Goal: Task Accomplishment & Management: Manage account settings

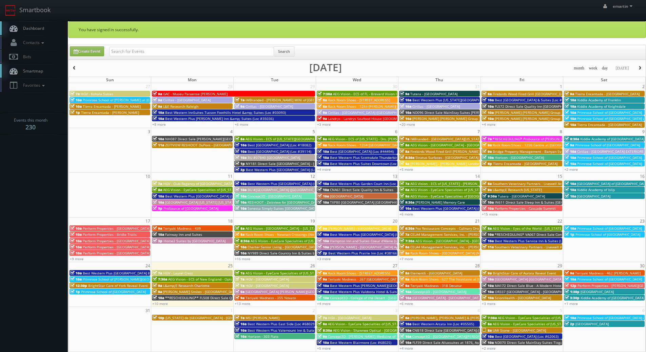
click at [49, 27] on link "Dashboard" at bounding box center [34, 28] width 68 height 14
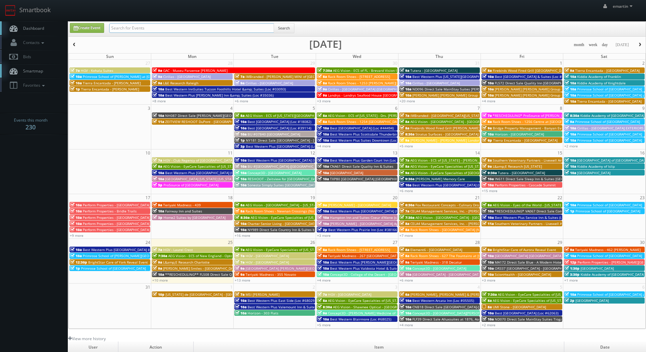
click at [146, 33] on input "text" at bounding box center [191, 27] width 165 height 9
type input "timothy bykowski"
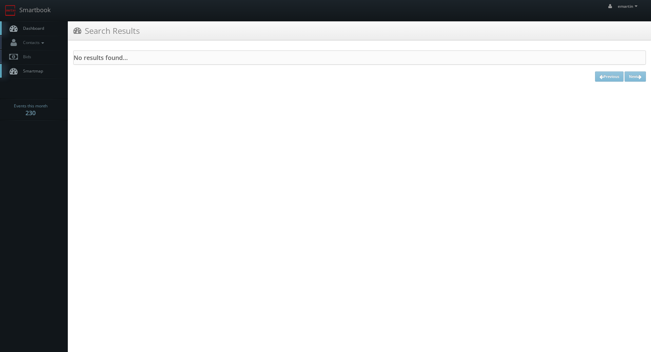
click at [40, 28] on span "Dashboard" at bounding box center [32, 28] width 24 height 6
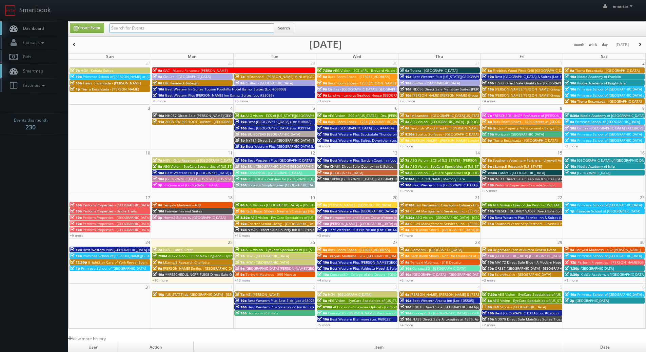
click at [186, 31] on input "text" at bounding box center [191, 27] width 165 height 9
paste input "[PERSON_NAME]"
type input "[PERSON_NAME]"
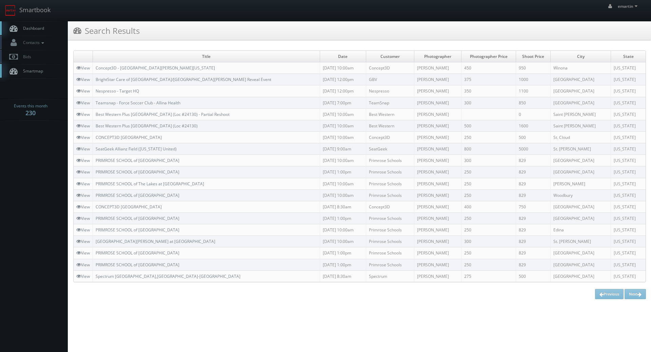
click at [36, 33] on link "Dashboard" at bounding box center [34, 28] width 68 height 14
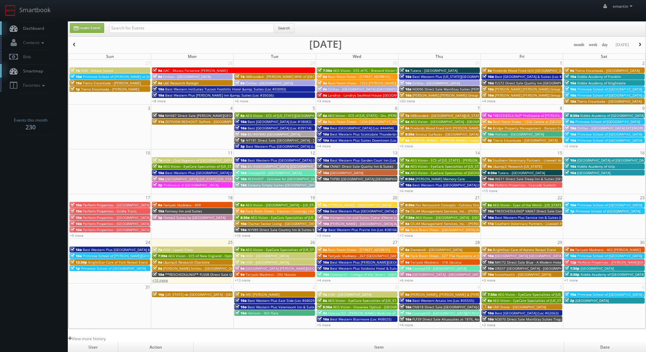
click at [163, 279] on link "+10 more" at bounding box center [160, 280] width 16 height 5
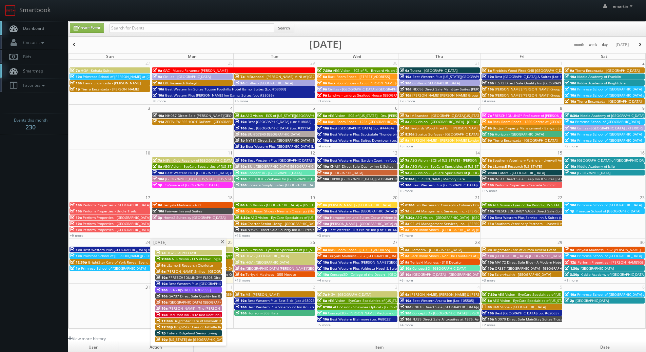
click at [186, 303] on span "Holiday Inn Orlando - Disney Springs Area" at bounding box center [221, 302] width 104 height 5
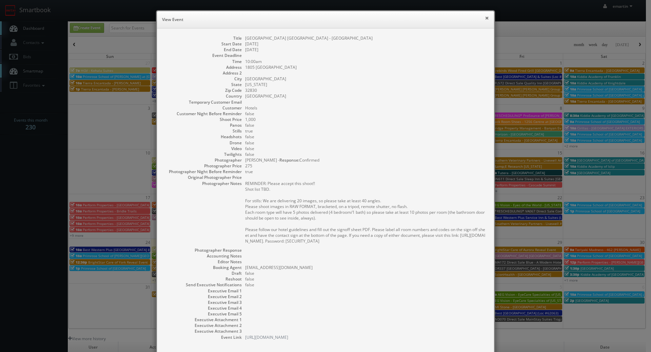
click at [485, 20] on button "×" at bounding box center [487, 18] width 4 height 5
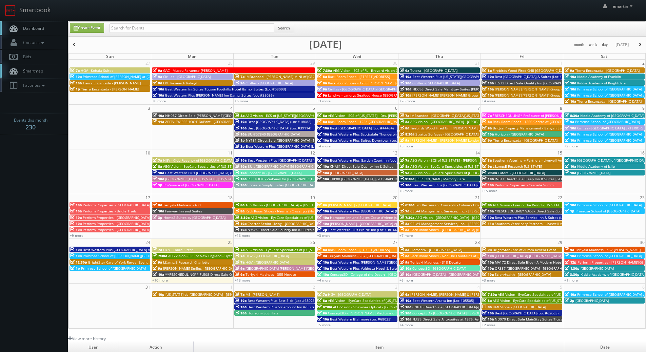
click at [49, 24] on link "Dashboard" at bounding box center [34, 28] width 68 height 14
drag, startPoint x: 47, startPoint y: 186, endPoint x: 32, endPoint y: 114, distance: 72.9
click at [47, 186] on body "Smartbook Toggle Side Navigation Toggle Top Navigation emartin emartin Profile …" at bounding box center [323, 234] width 646 height 469
click at [34, 24] on link "Dashboard" at bounding box center [34, 28] width 68 height 14
click at [158, 283] on link "+10 more" at bounding box center [160, 280] width 16 height 5
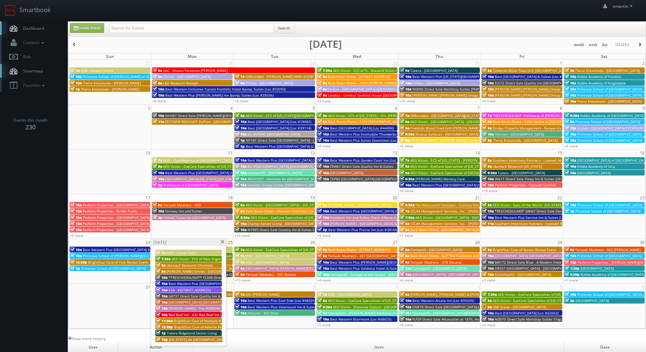
click at [220, 244] on div "Monday, August 25" at bounding box center [188, 242] width 75 height 7
click at [221, 243] on span at bounding box center [222, 242] width 4 height 4
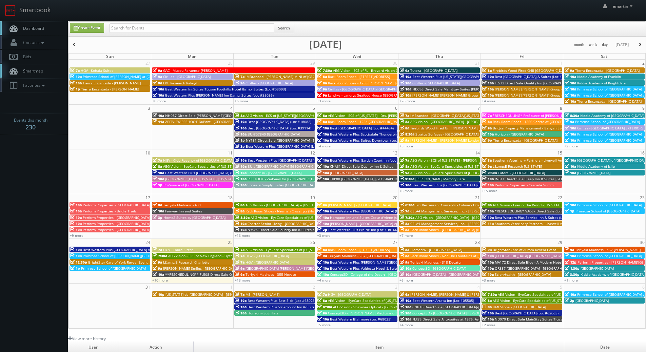
click at [191, 13] on div "emartin emartin Profile Logout" at bounding box center [323, 10] width 646 height 21
click at [170, 25] on input "text" at bounding box center [191, 27] width 165 height 9
type input "russell thom"
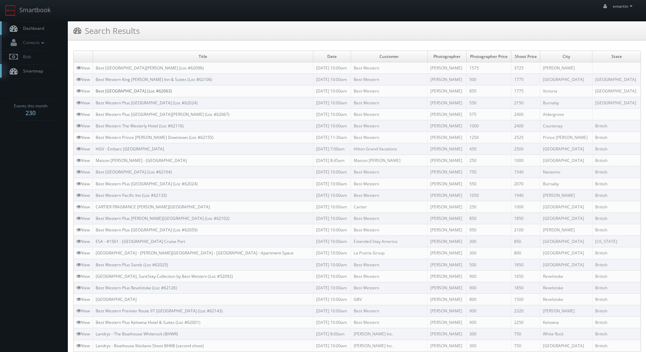
click at [172, 93] on link "Best [GEOGRAPHIC_DATA] (Loc #62063)" at bounding box center [134, 91] width 76 height 6
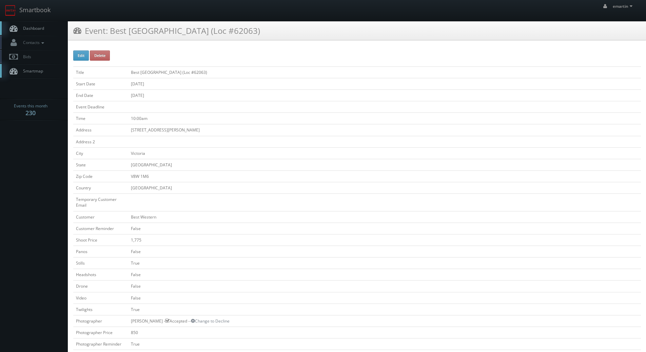
click at [240, 34] on h3 "Event: Best [GEOGRAPHIC_DATA] (Loc #62063)" at bounding box center [166, 31] width 187 height 12
click at [53, 23] on link "Dashboard" at bounding box center [34, 28] width 68 height 14
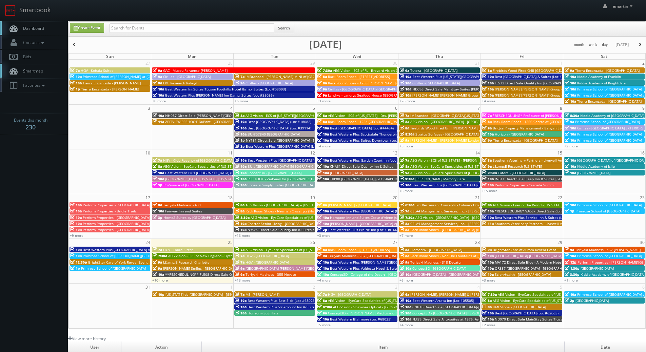
click at [159, 281] on link "+10 more" at bounding box center [160, 280] width 16 height 5
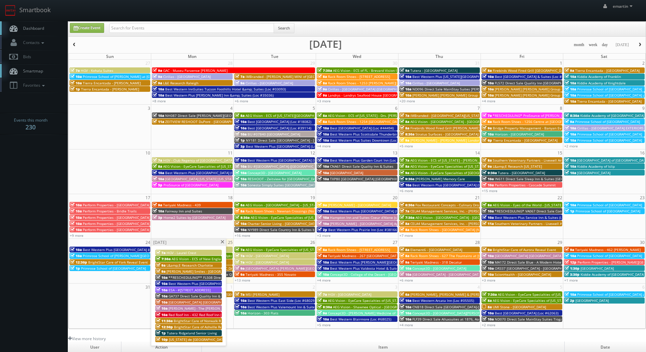
click at [247, 283] on div "27 28 29 30 31 1 2 7a HGV - Kohala Suites 9a GAC - Museu Paraense Emilio Goeldi…" at bounding box center [357, 194] width 577 height 269
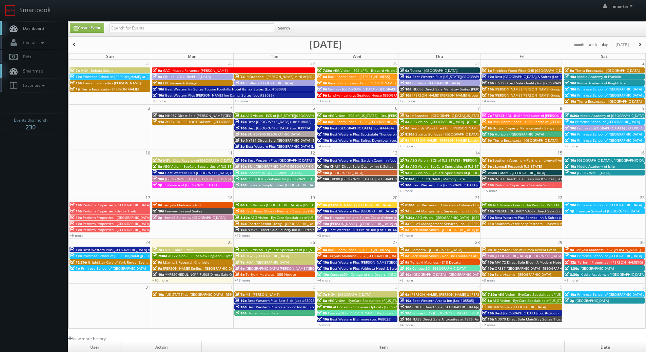
click at [244, 282] on link "+13 more" at bounding box center [243, 280] width 16 height 5
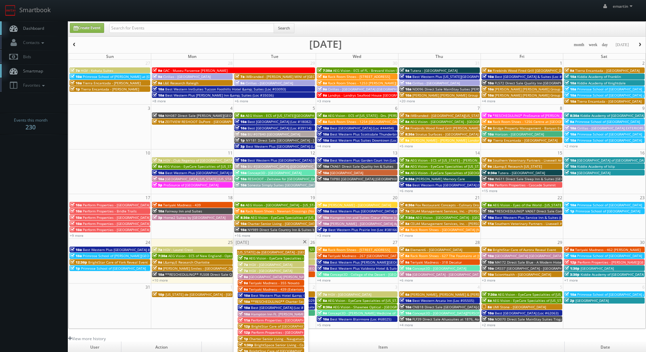
click at [289, 307] on span "Best Western Potsdam University Park Inn (Loc #33205)" at bounding box center [283, 308] width 64 height 5
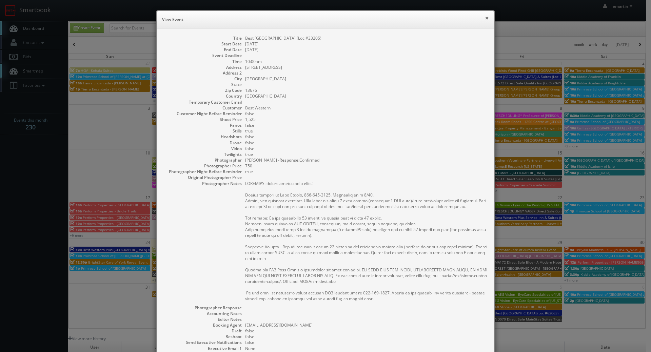
drag, startPoint x: 484, startPoint y: 16, endPoint x: 380, endPoint y: 38, distance: 105.7
click at [485, 16] on button "×" at bounding box center [487, 18] width 4 height 5
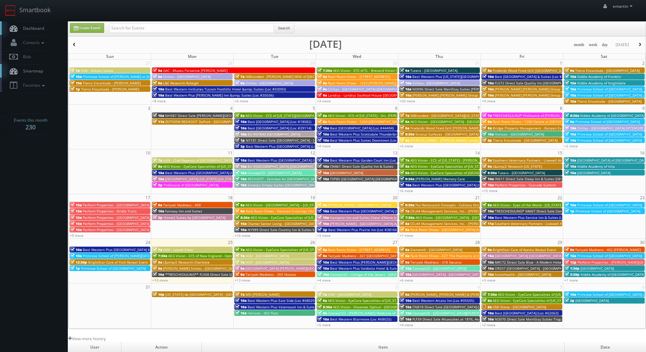
click at [38, 22] on link "Dashboard" at bounding box center [34, 28] width 68 height 14
click at [41, 157] on body "Smartbook Toggle Side Navigation Toggle Top Navigation emartin emartin Profile …" at bounding box center [323, 234] width 646 height 469
click at [154, 27] on input "text" at bounding box center [191, 27] width 165 height 9
type input "samir"
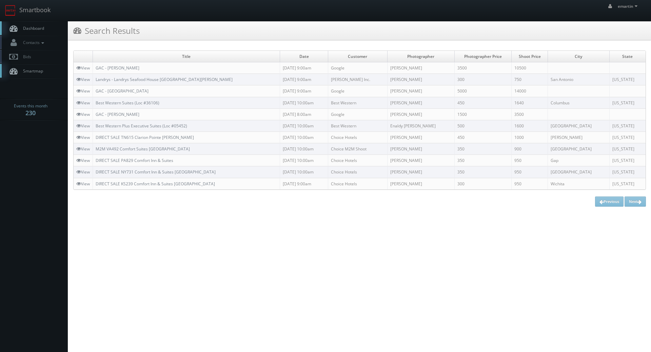
click at [20, 25] on link "Dashboard" at bounding box center [34, 28] width 68 height 14
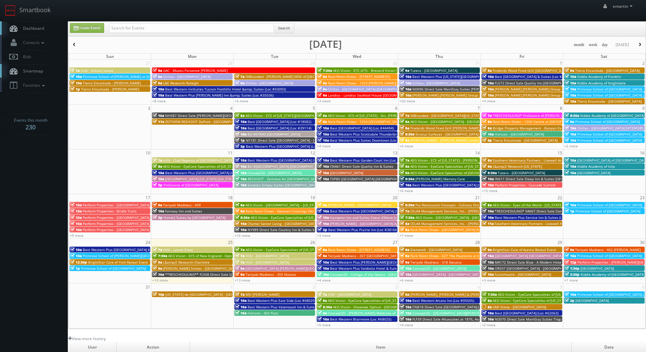
click at [35, 22] on link "Dashboard" at bounding box center [34, 28] width 68 height 14
click at [42, 18] on link "Smartbook" at bounding box center [28, 10] width 56 height 21
click at [496, 268] on span "OR337 [GEOGRAPHIC_DATA] - [GEOGRAPHIC_DATA]" at bounding box center [535, 268] width 81 height 5
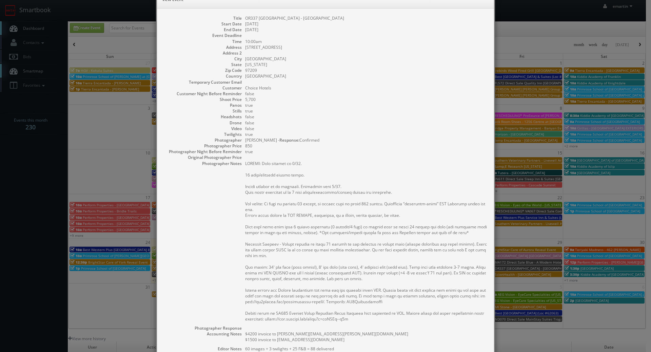
scroll to position [20, 0]
drag, startPoint x: 334, startPoint y: 6, endPoint x: 256, endPoint y: 20, distance: 79.0
click at [256, 20] on dd "OR337 Cambria Hotel Portland - Pearl District" at bounding box center [366, 19] width 242 height 6
copy dd "Cambria Hotel Portland - Pearl District"
click at [484, 14] on div "Title OR337 Cambria Hotel Portland - Pearl District Start Date 08/29/2025 End D…" at bounding box center [325, 227] width 337 height 436
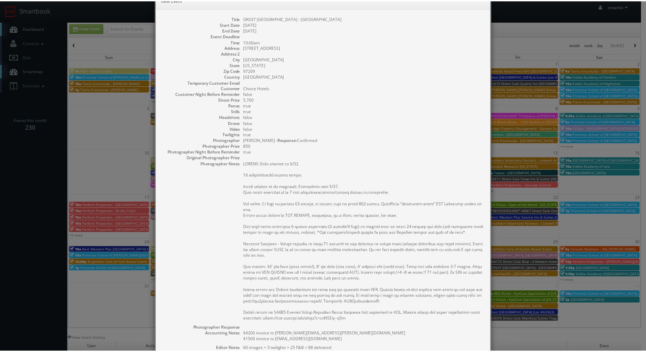
scroll to position [0, 0]
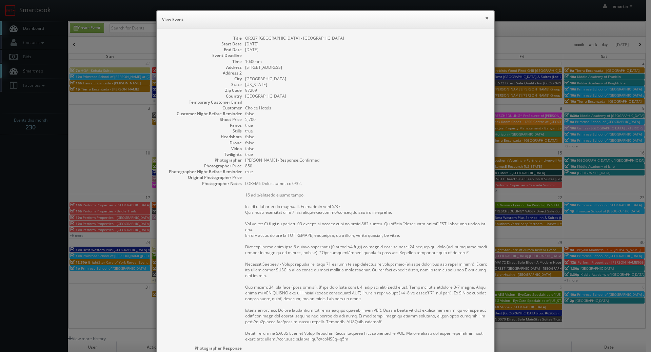
click at [485, 16] on button "×" at bounding box center [487, 18] width 4 height 5
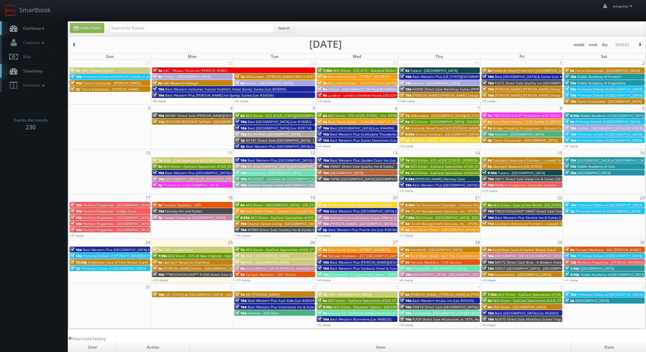
click at [46, 27] on link "Dashboard" at bounding box center [34, 28] width 68 height 14
click at [328, 234] on link "+3 more" at bounding box center [324, 235] width 14 height 5
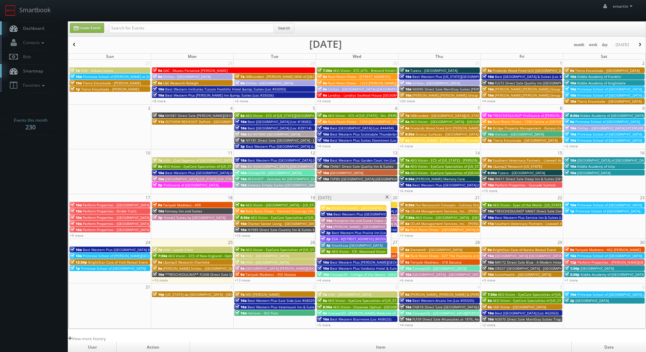
click at [386, 198] on span at bounding box center [387, 198] width 4 height 4
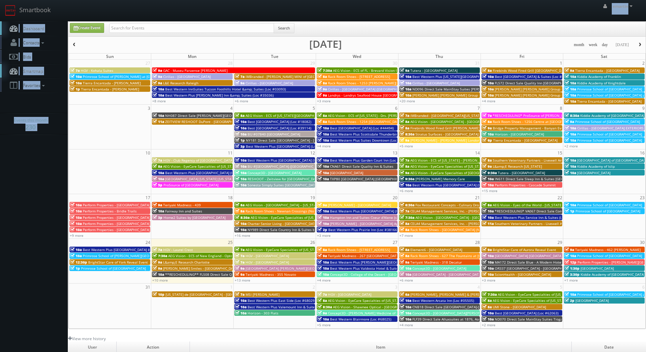
click at [172, 22] on body "Smartbook Toggle Side Navigation Toggle Top Navigation emartin emartin Profile …" at bounding box center [323, 234] width 646 height 469
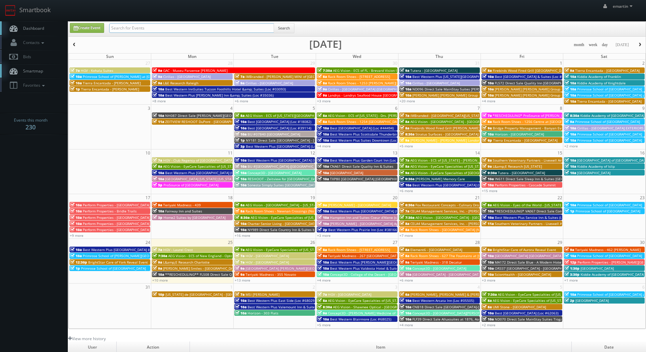
click at [169, 25] on input "text" at bounding box center [191, 27] width 165 height 9
type input "palm beach"
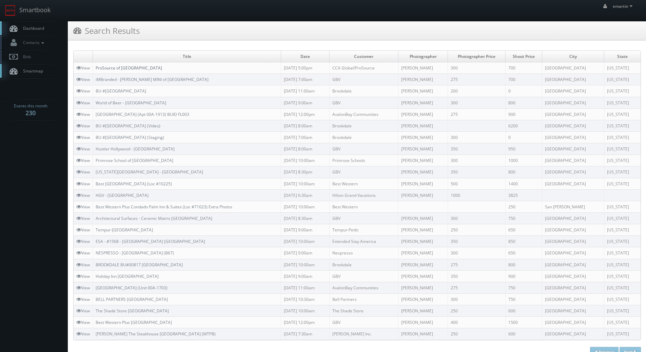
click at [125, 66] on link "ProSource of [GEOGRAPHIC_DATA]" at bounding box center [129, 68] width 66 height 6
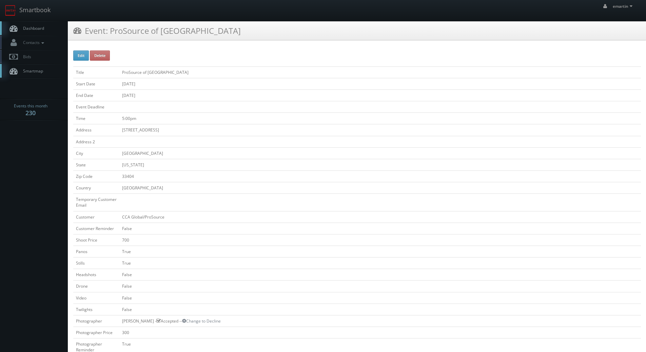
click at [62, 27] on link "Dashboard" at bounding box center [34, 28] width 68 height 14
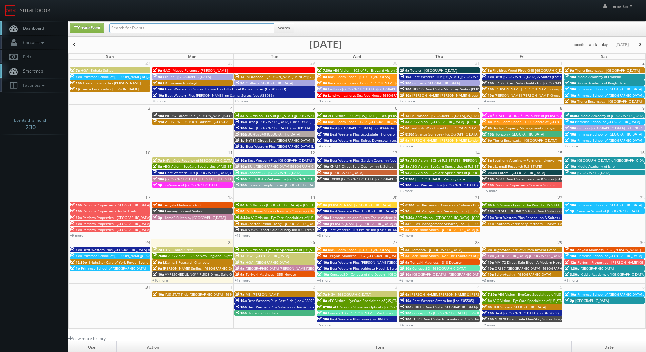
click at [181, 25] on input "text" at bounding box center [191, 27] width 165 height 9
type input "38166"
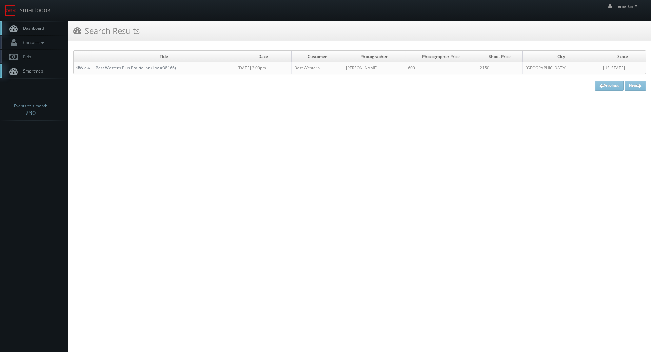
click at [137, 64] on td "Best Western Plus Prairie Inn (Loc #38166)" at bounding box center [164, 68] width 142 height 12
click at [137, 66] on link "Best Western Plus Prairie Inn (Loc #38166)" at bounding box center [136, 68] width 80 height 6
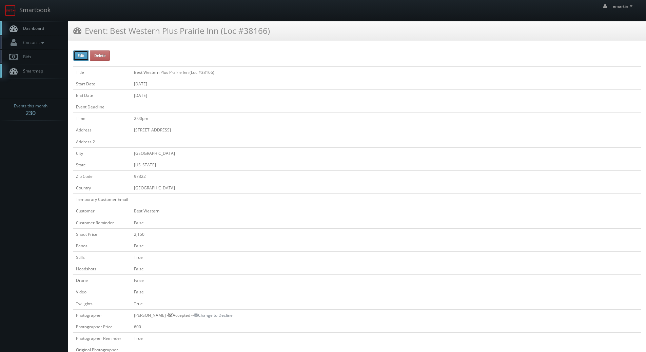
click at [74, 57] on button "Edit" at bounding box center [81, 56] width 16 height 10
type input "Best Western Plus Prairie Inn (Loc #38166)"
type input "[STREET_ADDRESS]"
type input "[GEOGRAPHIC_DATA]"
type input "97322"
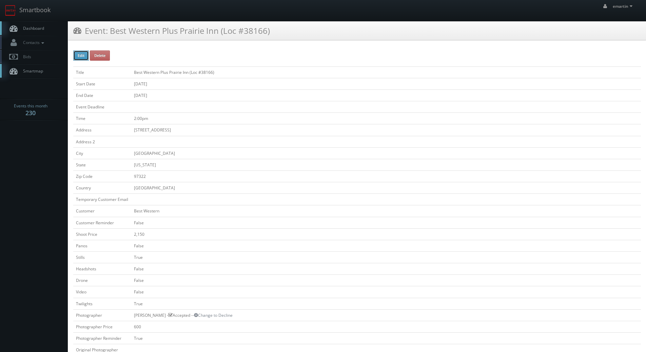
checkbox input "false"
type input "2,150"
checkbox input "false"
checkbox input "true"
checkbox input "false"
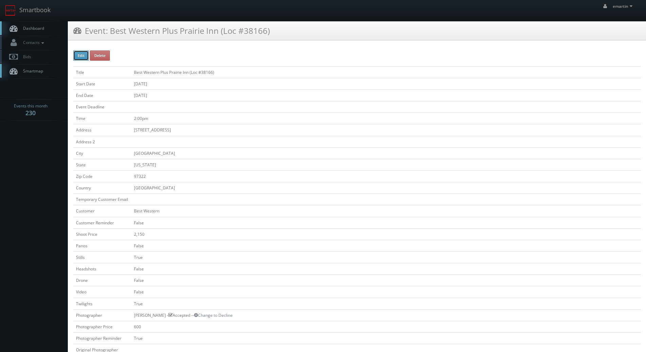
checkbox input "false"
checkbox input "true"
checkbox input "false"
type input "[DATE]"
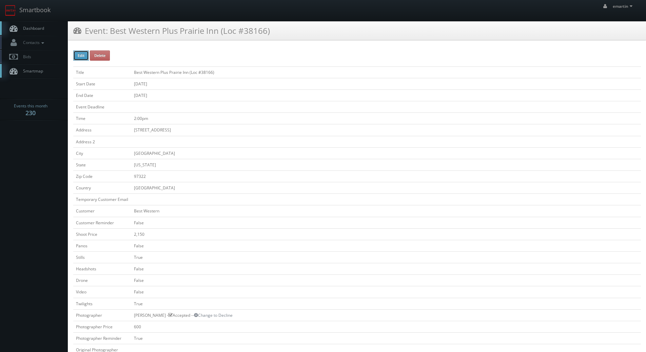
type input "[DATE]"
type input "2:00pm"
checkbox input "true"
checkbox input "false"
type input "2,150"
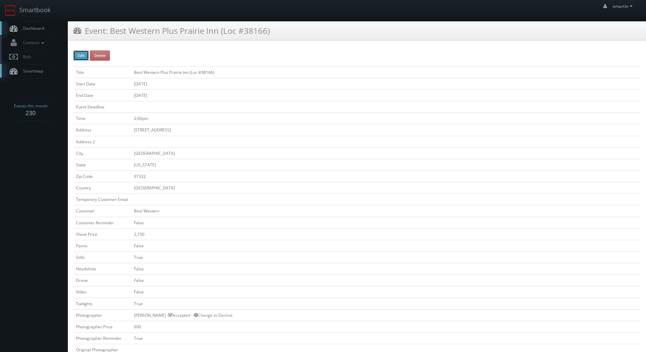
select select "[US_STATE]"
select select "fake55@mg.cs3calendar.com"
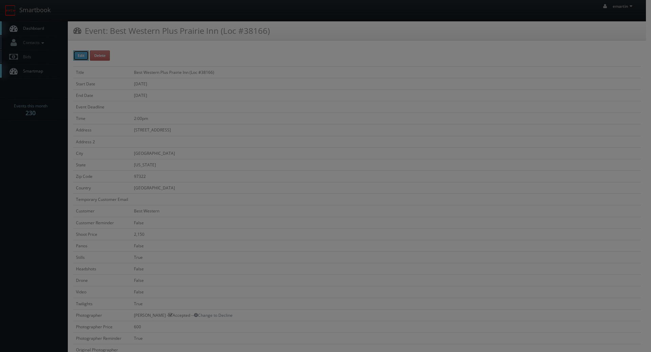
type input "600"
select select "photography@artems.art"
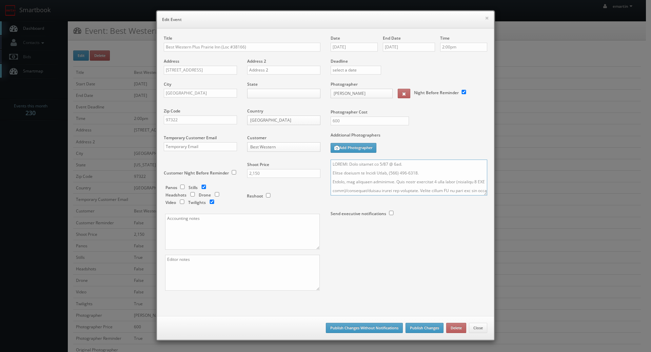
click at [423, 180] on textarea at bounding box center [409, 178] width 157 height 36
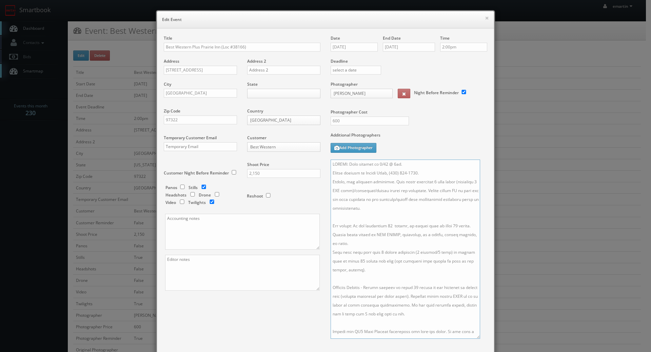
drag, startPoint x: 482, startPoint y: 192, endPoint x: 475, endPoint y: 335, distance: 143.7
click at [475, 335] on textarea at bounding box center [406, 249] width 150 height 179
click at [388, 224] on textarea at bounding box center [406, 249] width 150 height 179
click at [386, 226] on textarea at bounding box center [406, 249] width 150 height 179
click at [388, 226] on textarea at bounding box center [406, 249] width 150 height 179
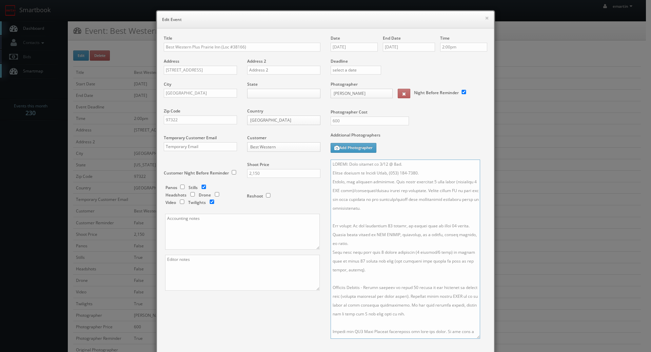
click at [450, 228] on textarea at bounding box center [406, 249] width 150 height 179
click at [434, 221] on textarea at bounding box center [406, 249] width 150 height 179
type textarea "UPDATE: Date changed to 8/20 @ 2pm. Onsite contact is Shawna Smith, (541) 925-5…"
click at [271, 34] on div "Title Best Western Plus Prairie Inn (Loc #38166) Address 1100 Price Rd SE Addre…" at bounding box center [325, 216] width 337 height 377
drag, startPoint x: 291, startPoint y: 176, endPoint x: 202, endPoint y: 178, distance: 89.2
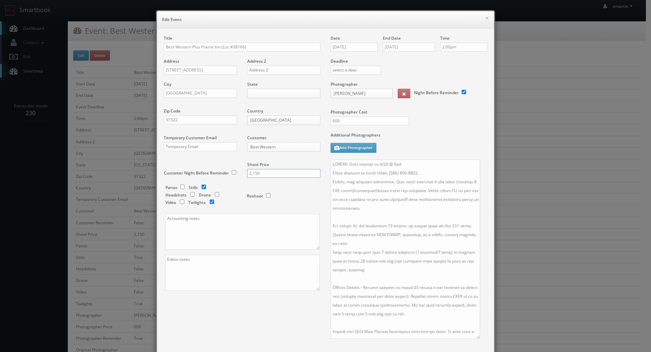
click at [202, 178] on div "Title Best Western Plus Prairie Inn (Loc #38166) Address 1100 Price Rd SE Addre…" at bounding box center [242, 169] width 167 height 268
type input "2275"
click at [446, 149] on div "Additional Photographers Add Photographer" at bounding box center [409, 145] width 157 height 27
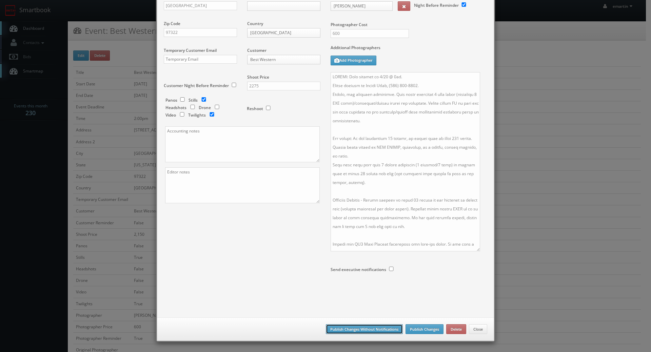
click at [372, 329] on button "Publish Changes Without Notifications" at bounding box center [364, 330] width 77 height 10
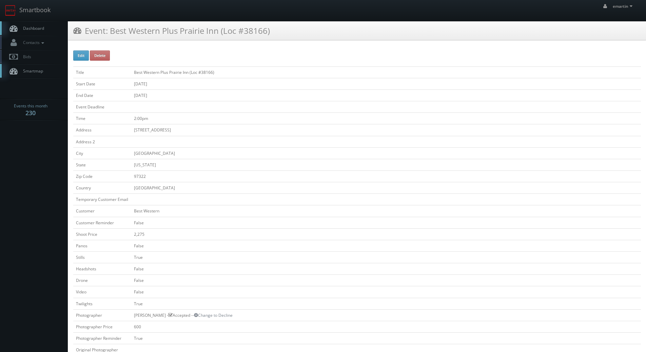
click at [39, 33] on link "Dashboard" at bounding box center [34, 28] width 68 height 14
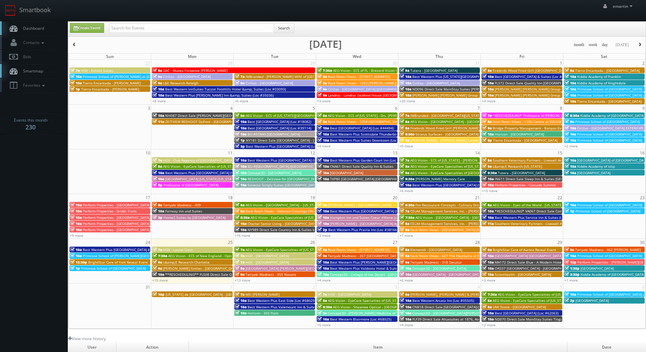
click at [25, 21] on link "Dashboard" at bounding box center [34, 28] width 68 height 14
click at [128, 23] on input "text" at bounding box center [191, 27] width 165 height 9
paste input "[PERSON_NAME]"
type input "[PERSON_NAME]"
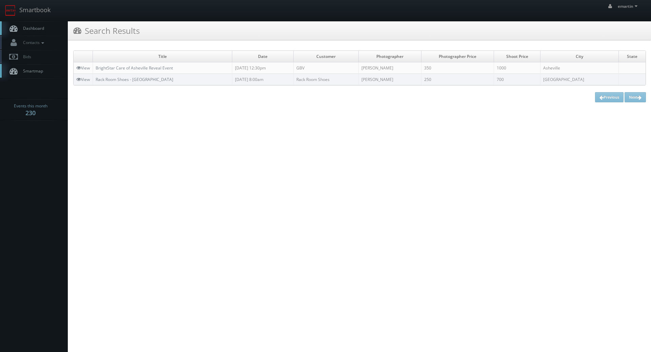
click at [25, 27] on span "Dashboard" at bounding box center [32, 28] width 24 height 6
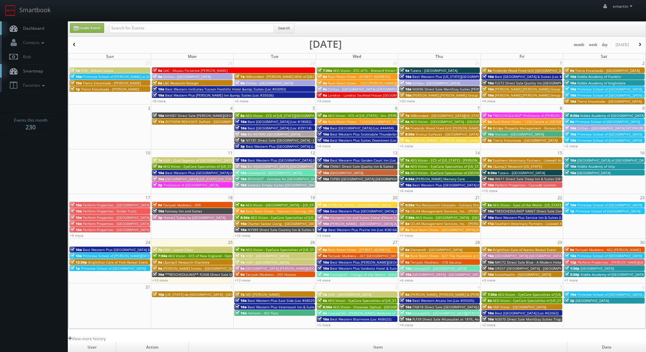
click at [61, 19] on div "emartin emartin Profile Logout" at bounding box center [323, 10] width 646 height 21
click at [41, 28] on span "Dashboard" at bounding box center [32, 28] width 24 height 6
click at [151, 27] on input "text" at bounding box center [191, 27] width 165 height 9
paste input "Stan Sutrich"
type input "Stan Sutrich"
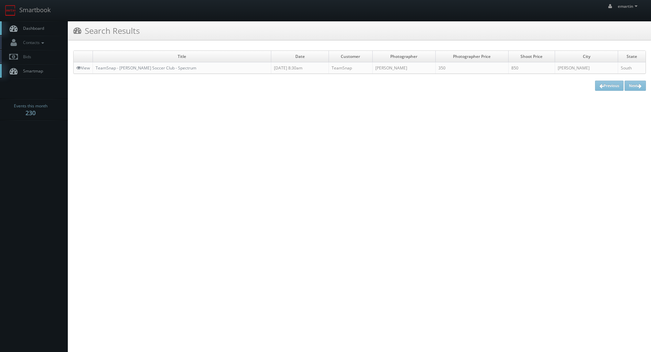
click at [25, 28] on span "Dashboard" at bounding box center [32, 28] width 24 height 6
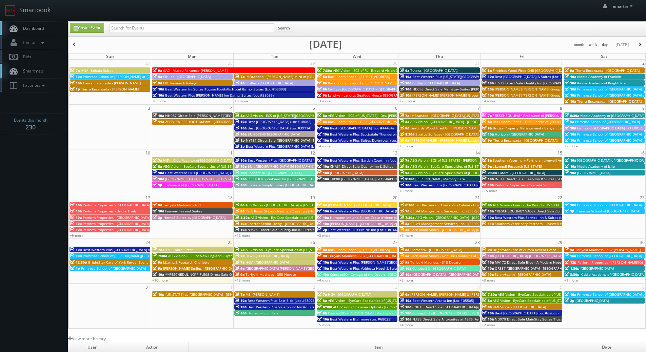
click at [31, 24] on link "Dashboard" at bounding box center [34, 28] width 68 height 14
click at [45, 23] on link "Dashboard" at bounding box center [34, 28] width 68 height 14
click at [243, 281] on link "+13 more" at bounding box center [243, 280] width 16 height 5
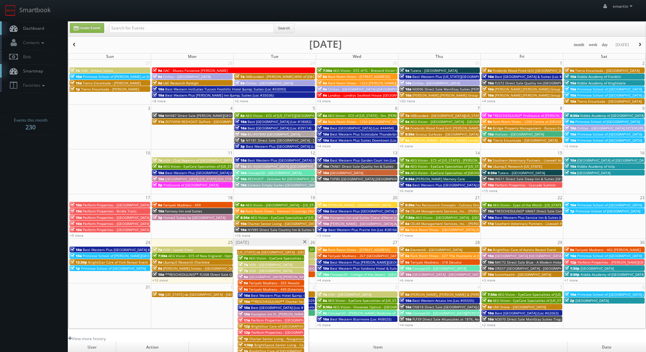
click at [305, 242] on span at bounding box center [305, 242] width 4 height 4
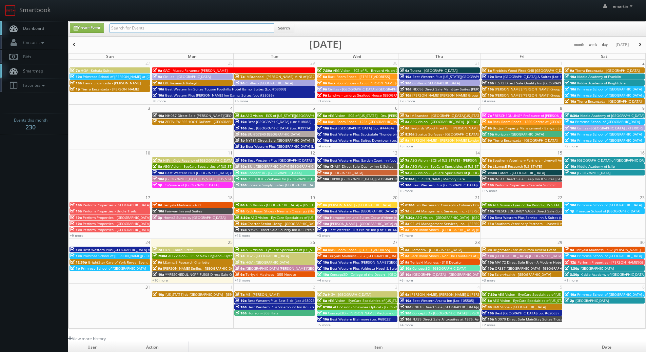
click at [146, 31] on input "text" at bounding box center [191, 27] width 165 height 9
type input "perform properties"
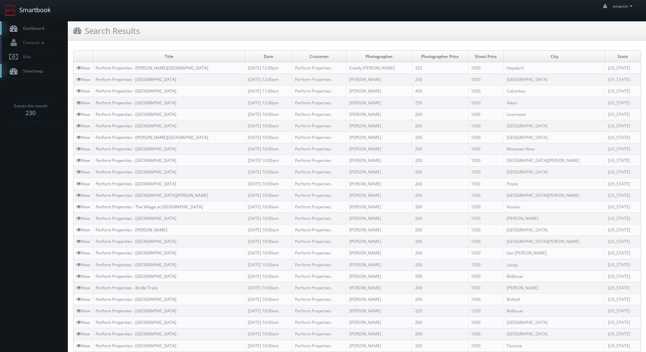
click at [32, 20] on link "Smartbook" at bounding box center [28, 10] width 56 height 21
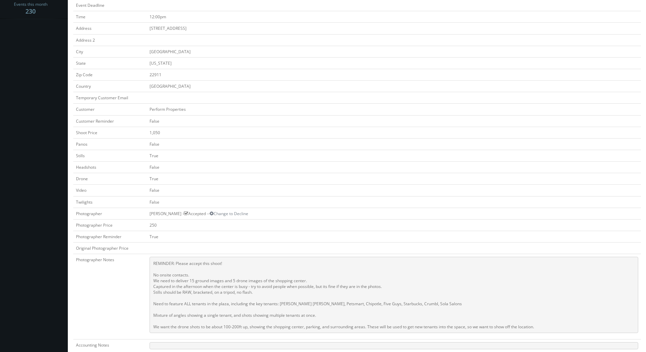
scroll to position [170, 0]
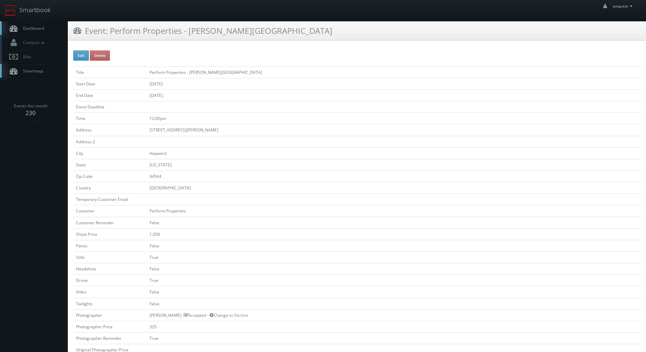
click at [201, 71] on td "Perform Properties - Jackson Square" at bounding box center [394, 72] width 494 height 12
click at [204, 76] on td "Perform Properties - [PERSON_NAME][GEOGRAPHIC_DATA]" at bounding box center [394, 72] width 494 height 12
click at [204, 75] on td "Perform Properties - [PERSON_NAME][GEOGRAPHIC_DATA]" at bounding box center [394, 72] width 494 height 12
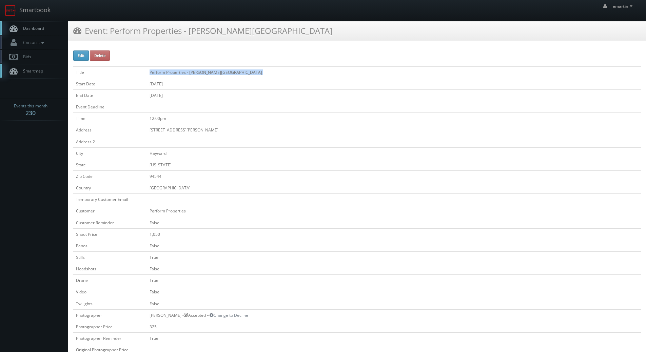
click at [204, 75] on td "Perform Properties - [PERSON_NAME][GEOGRAPHIC_DATA]" at bounding box center [394, 72] width 494 height 12
click at [64, 11] on div "emartin emartin Profile Logout" at bounding box center [323, 10] width 646 height 21
click at [55, 26] on link "Dashboard" at bounding box center [34, 28] width 68 height 14
click at [180, 46] on div "Edit Delete Title Perform Properties - Parkway Centre Start Date 08/26/2025 End…" at bounding box center [357, 329] width 578 height 568
click at [165, 42] on div "Event: Perform Properties - Parkway Centre" at bounding box center [357, 33] width 578 height 24
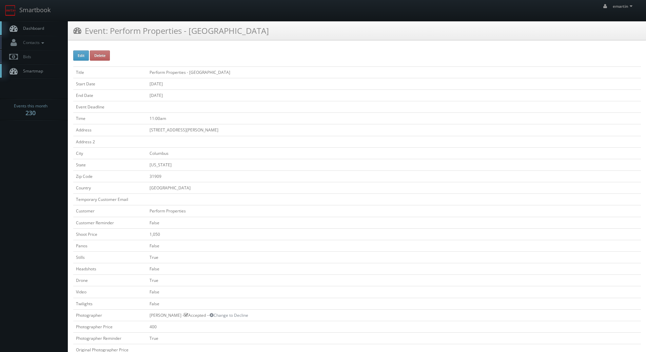
click at [46, 28] on link "Dashboard" at bounding box center [34, 28] width 68 height 14
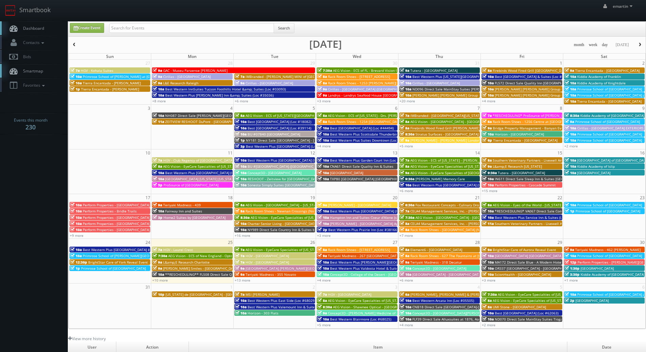
click at [79, 11] on div "emartin emartin Profile Logout" at bounding box center [323, 10] width 646 height 21
click at [147, 25] on input "text" at bounding box center [191, 27] width 165 height 9
type input "32091"
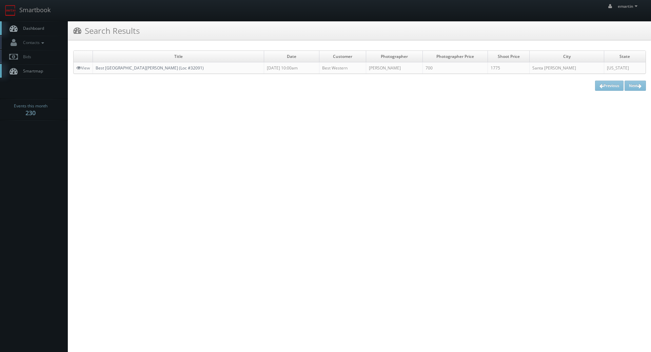
click at [115, 70] on link "Best [GEOGRAPHIC_DATA][PERSON_NAME] (Loc #32091)" at bounding box center [150, 68] width 108 height 6
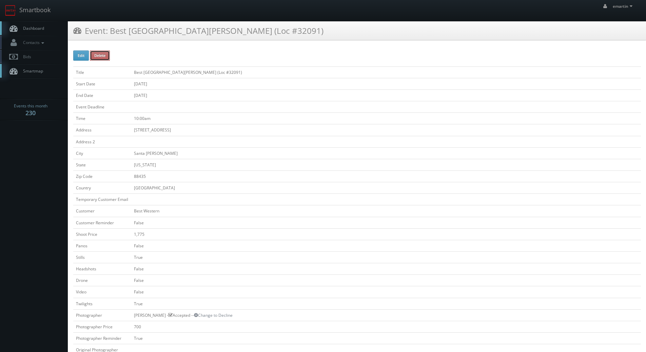
click at [107, 51] on button "Delete" at bounding box center [100, 56] width 20 height 10
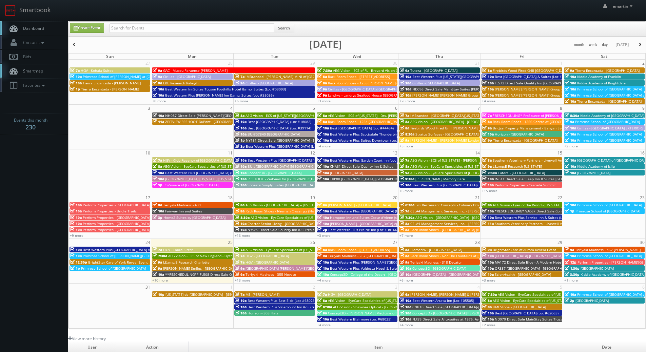
click at [31, 30] on span "Dashboard" at bounding box center [32, 28] width 24 height 6
